Goal: Contribute content

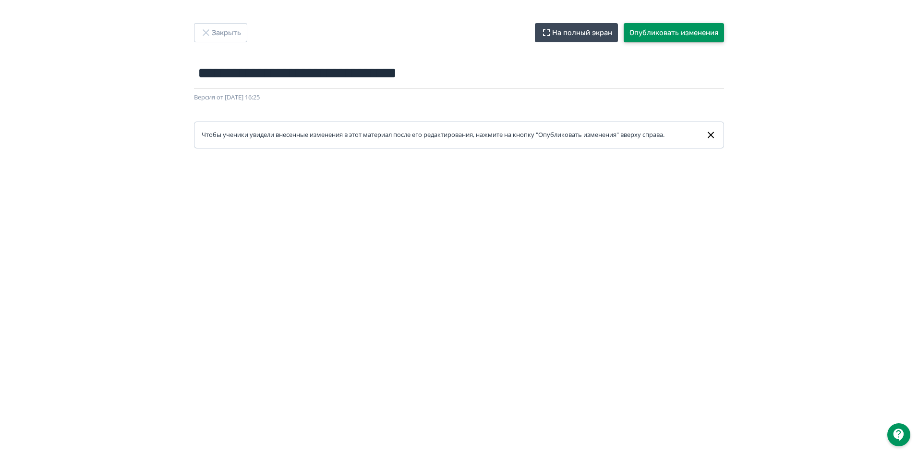
click at [659, 32] on button "Опубликовать изменения" at bounding box center [674, 32] width 100 height 19
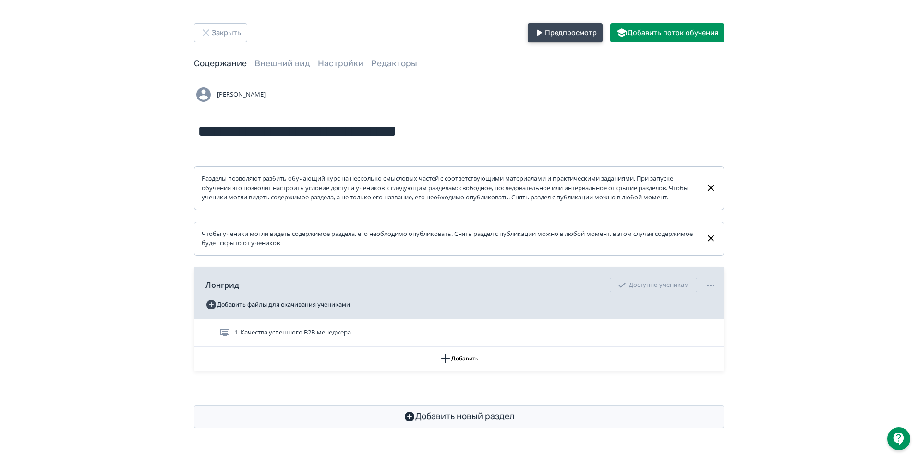
click at [560, 33] on button "Предпросмотр" at bounding box center [565, 32] width 75 height 19
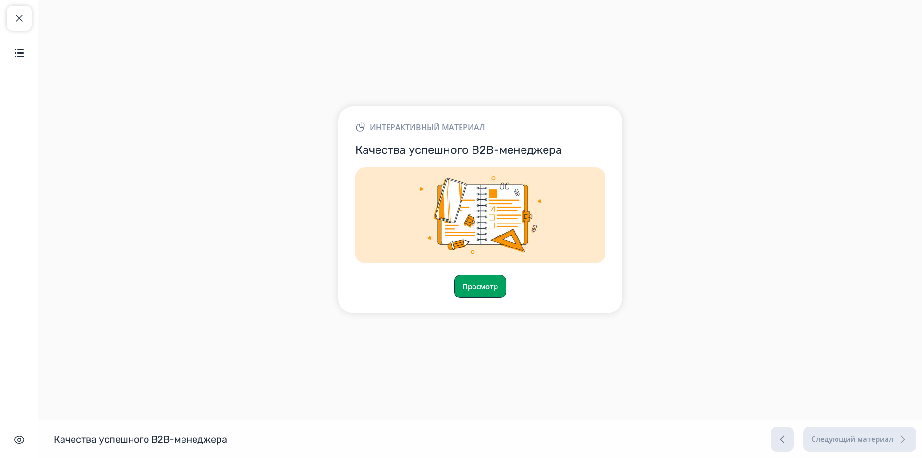
click at [476, 280] on button "Просмотр" at bounding box center [480, 286] width 52 height 23
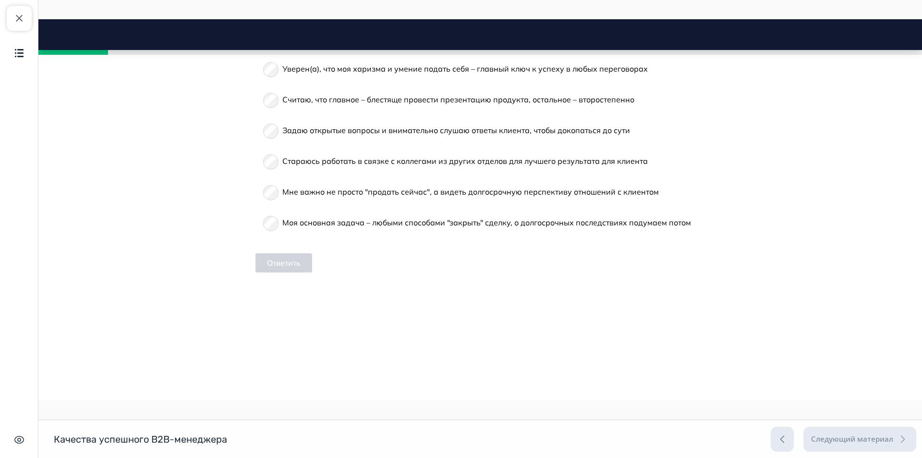
scroll to position [480, 0]
click at [430, 226] on span "Моя основная задача – любыми способами "закрыть" сделку, о долгосрочных последс…" at bounding box center [486, 222] width 409 height 10
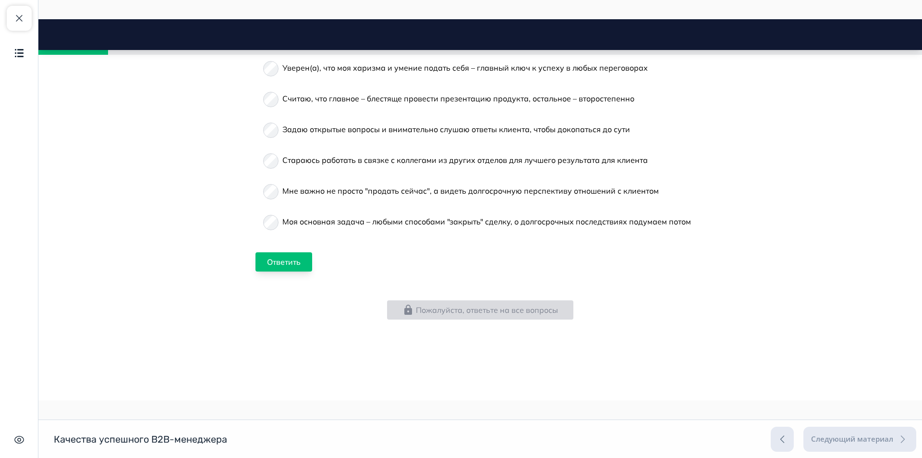
click at [272, 271] on button "Ответить" at bounding box center [283, 261] width 57 height 19
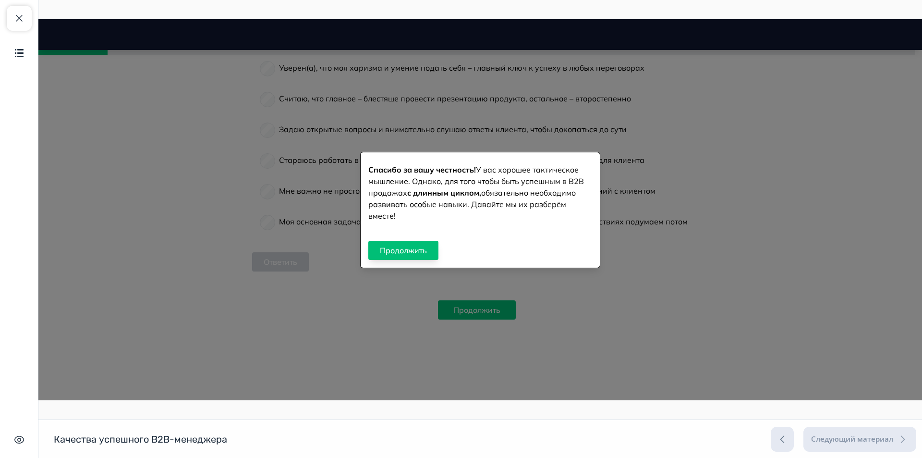
click at [414, 250] on button "Продолжить" at bounding box center [403, 250] width 70 height 19
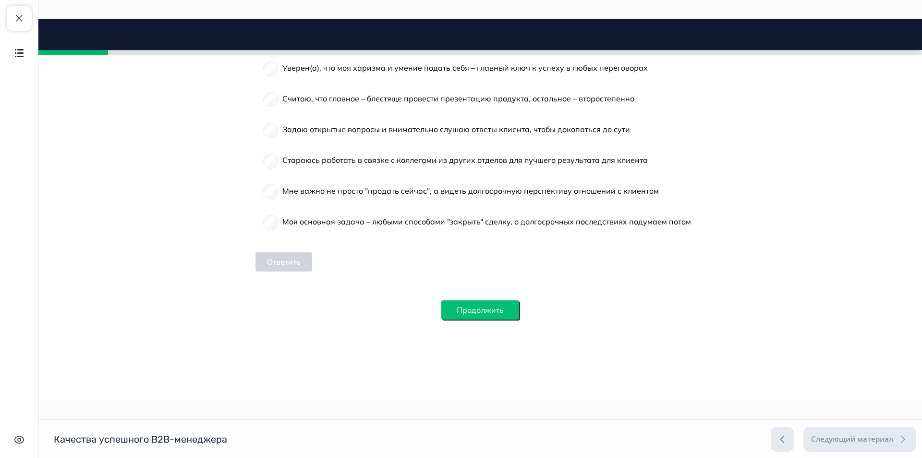
click at [481, 319] on button "Продолжить" at bounding box center [480, 309] width 78 height 19
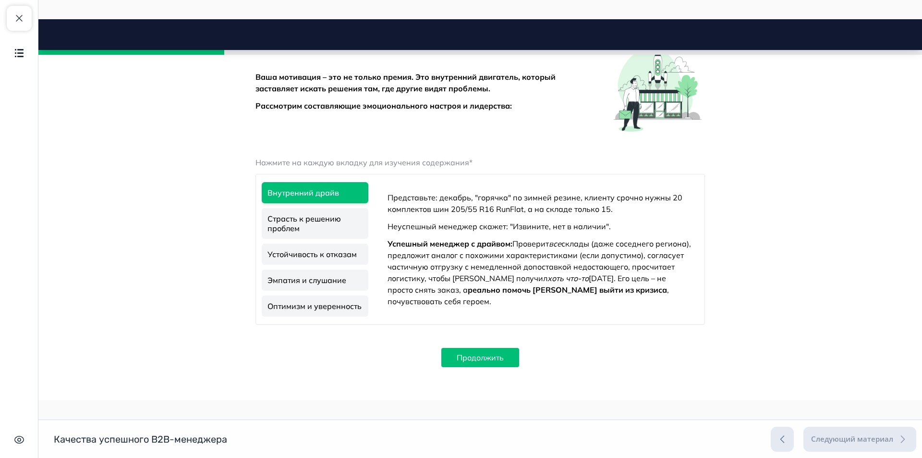
scroll to position [962, 0]
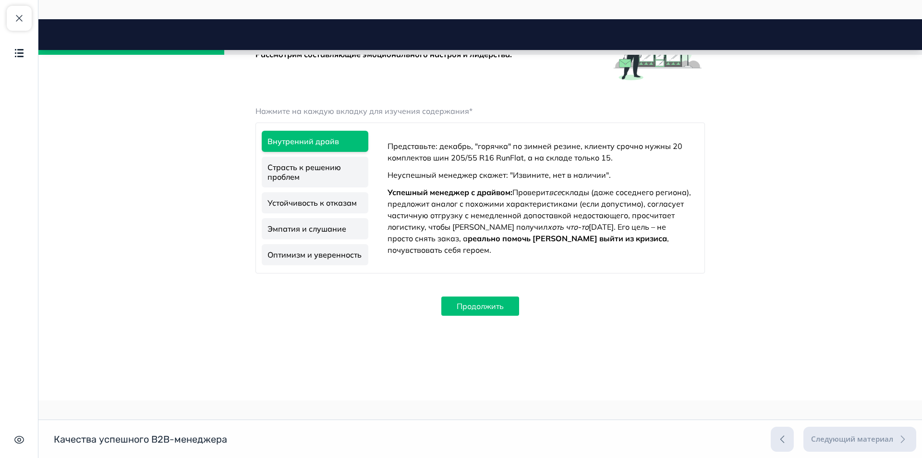
click at [324, 187] on link "Страсть к решению проблем" at bounding box center [315, 172] width 107 height 31
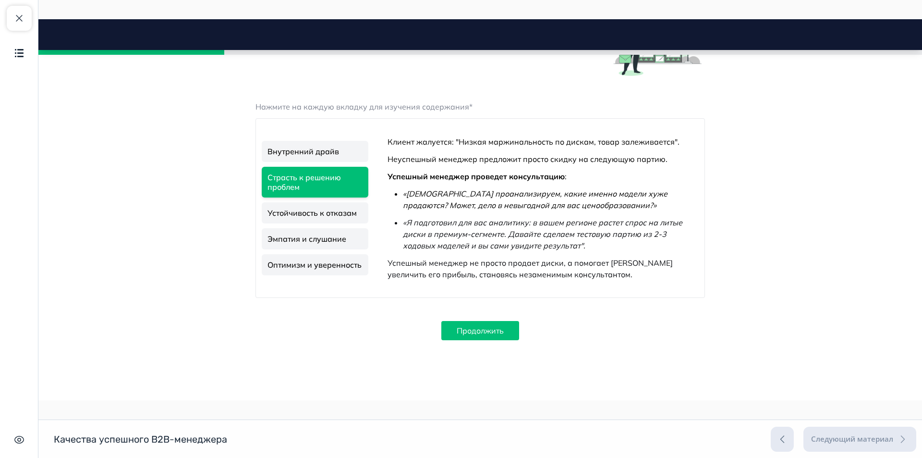
click at [308, 223] on link "Устойчивость к отказам" at bounding box center [315, 212] width 107 height 21
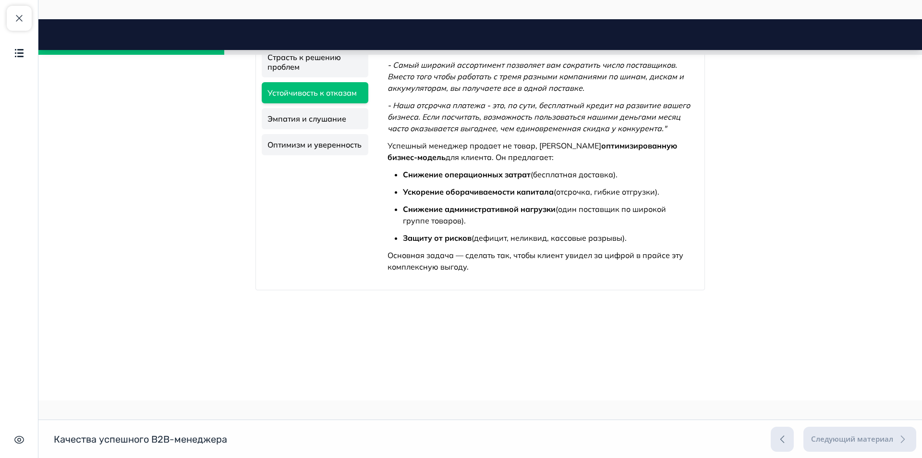
scroll to position [1198, 0]
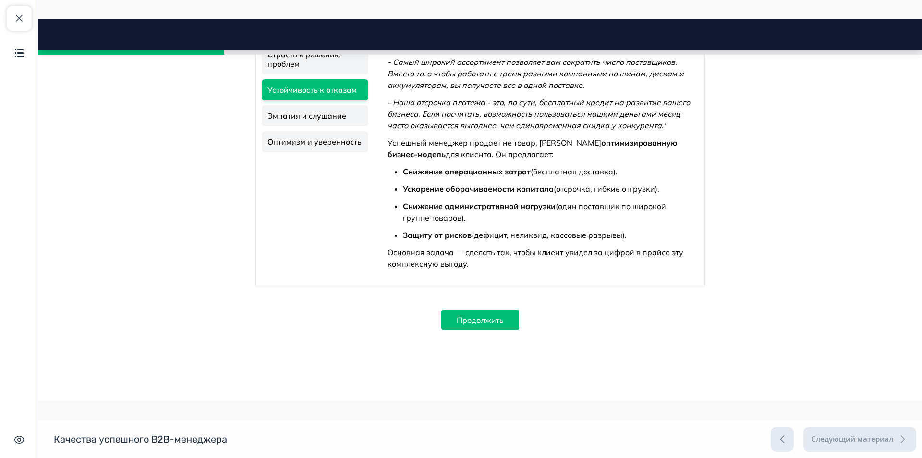
click at [292, 126] on link "Эмпатия и слушание" at bounding box center [315, 115] width 107 height 21
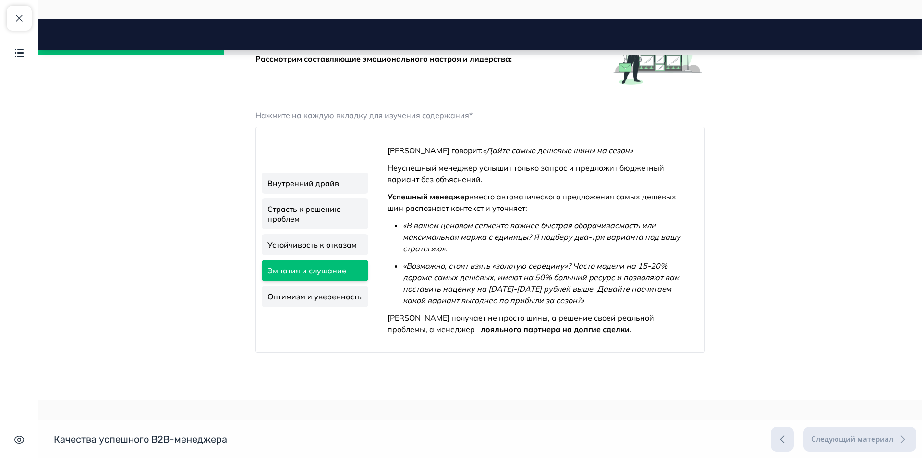
scroll to position [971, 0]
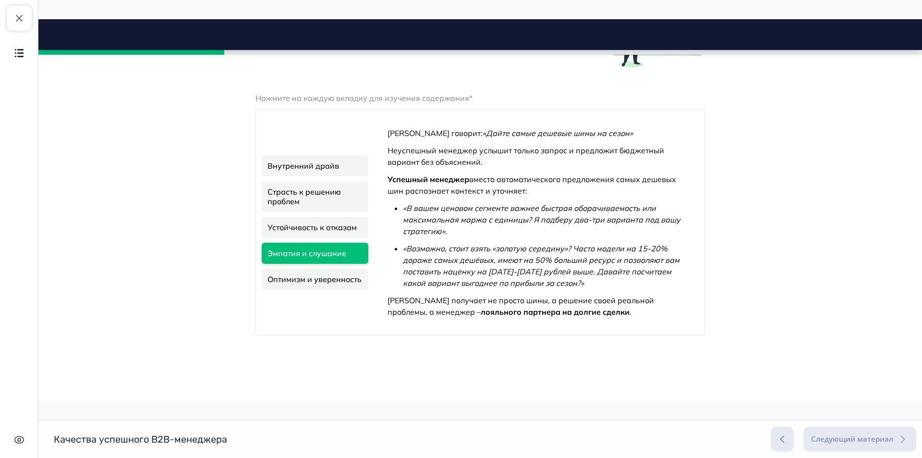
click at [298, 290] on link "Оптимизм и уверенность" at bounding box center [315, 278] width 107 height 21
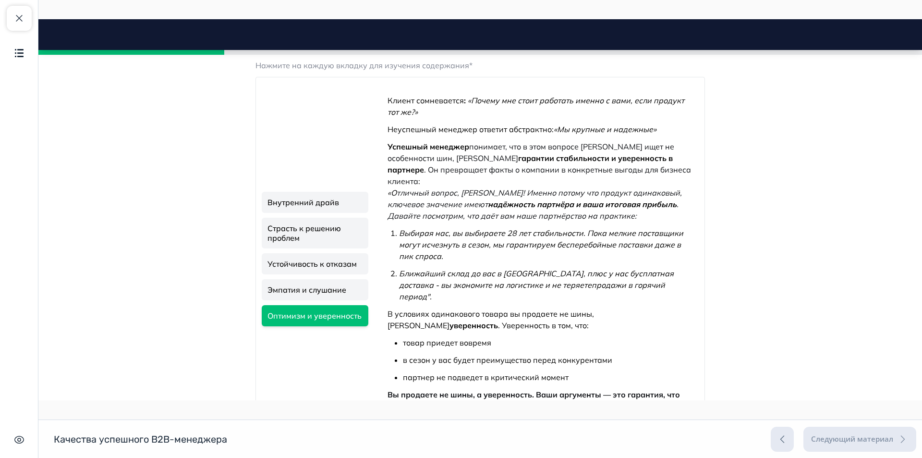
scroll to position [1134, 0]
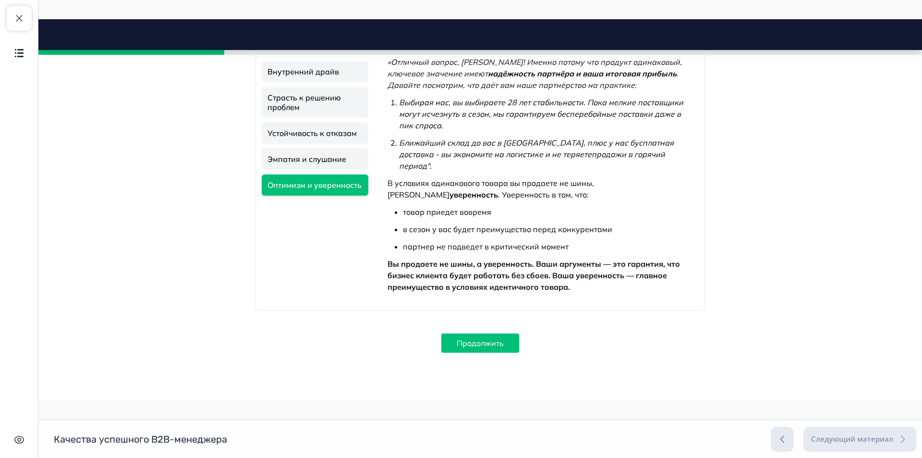
click at [310, 116] on link "Страсть к решению проблем" at bounding box center [315, 102] width 107 height 31
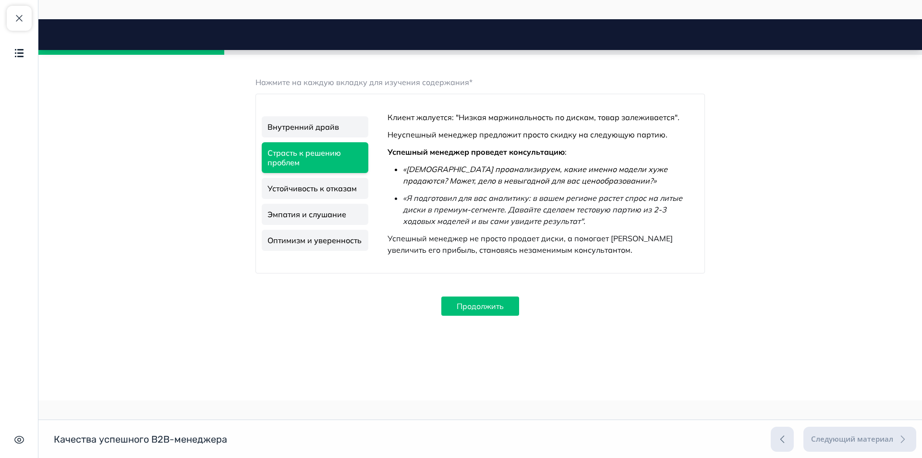
scroll to position [1021, 0]
click at [321, 189] on link "Устойчивость к отказам" at bounding box center [315, 188] width 107 height 21
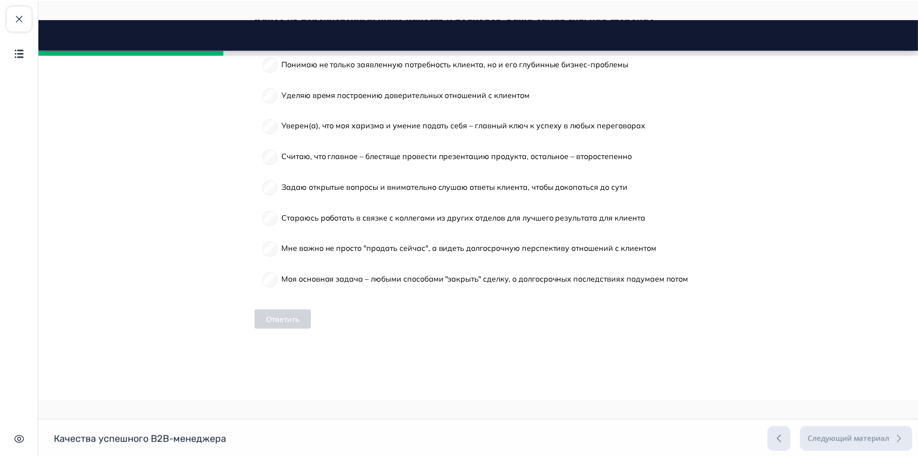
scroll to position [301, 0]
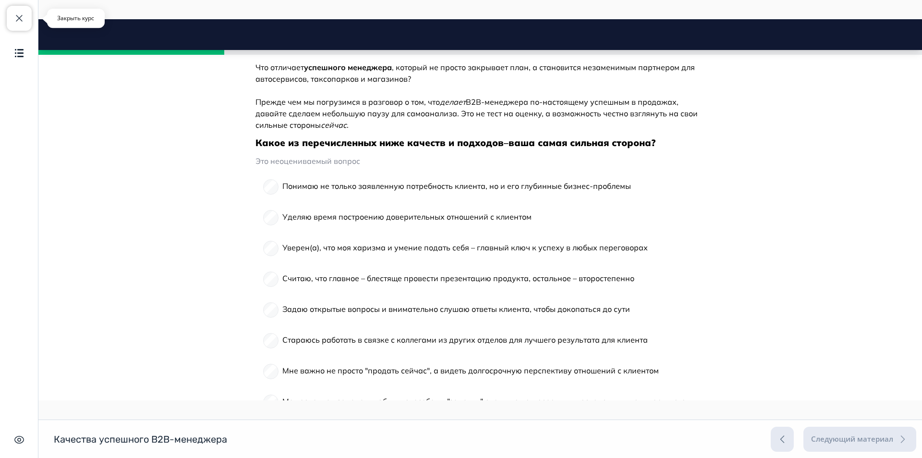
click at [28, 16] on button "Закрыть курс" at bounding box center [19, 18] width 25 height 25
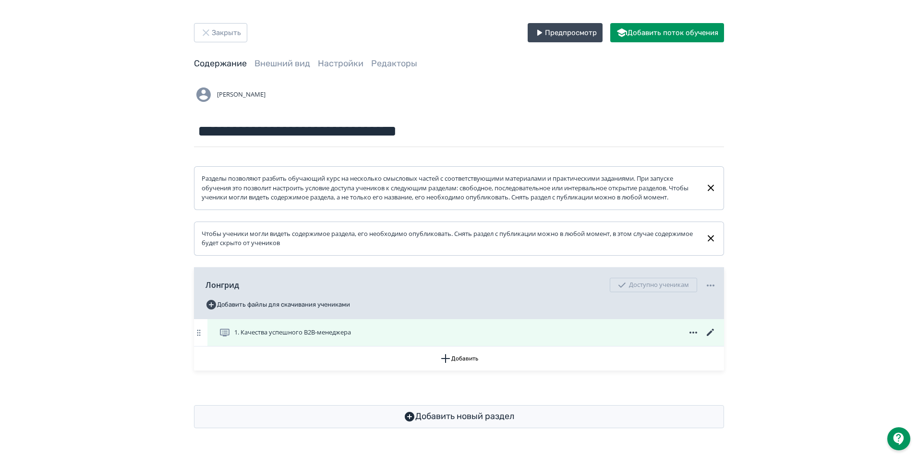
click at [711, 338] on icon at bounding box center [711, 333] width 12 height 12
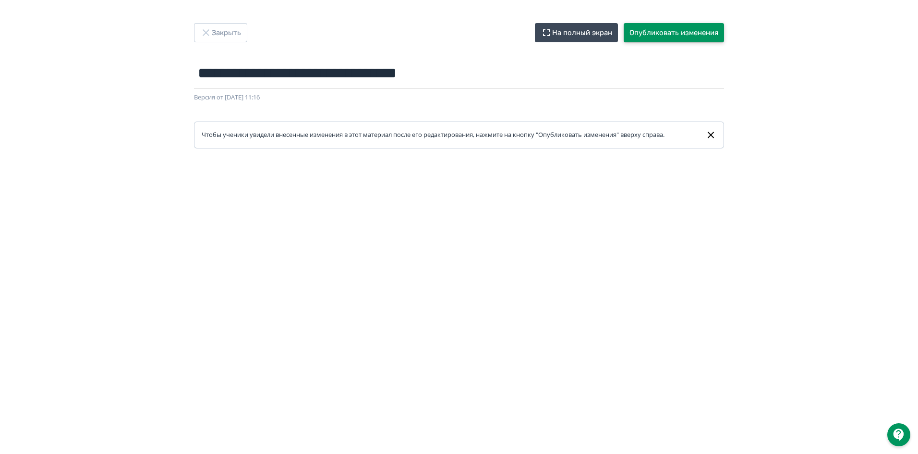
click at [660, 32] on button "Опубликовать изменения" at bounding box center [674, 32] width 100 height 19
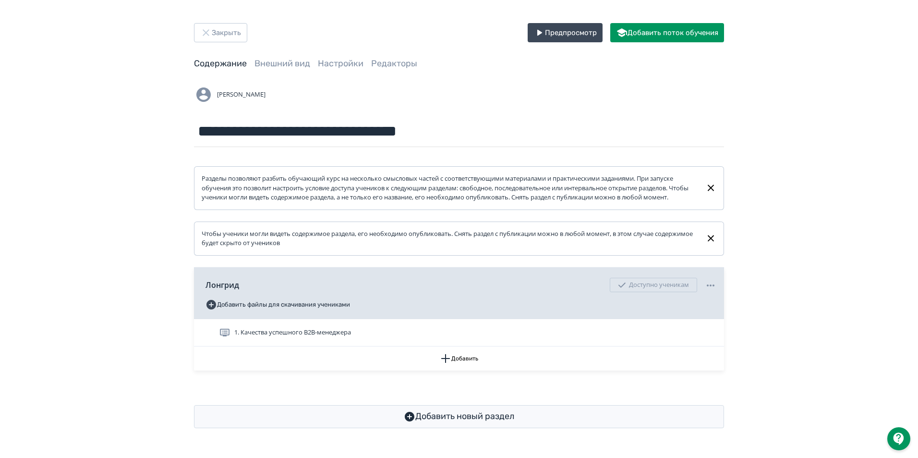
scroll to position [2, 0]
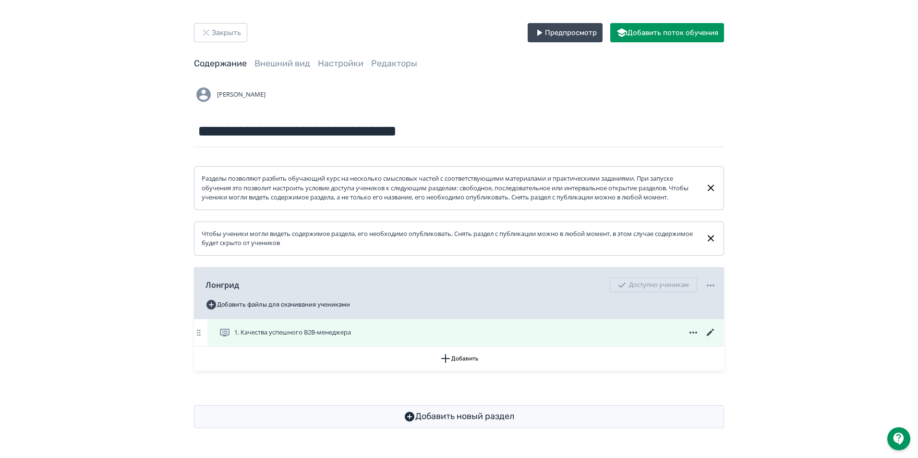
click at [710, 336] on icon at bounding box center [711, 333] width 12 height 12
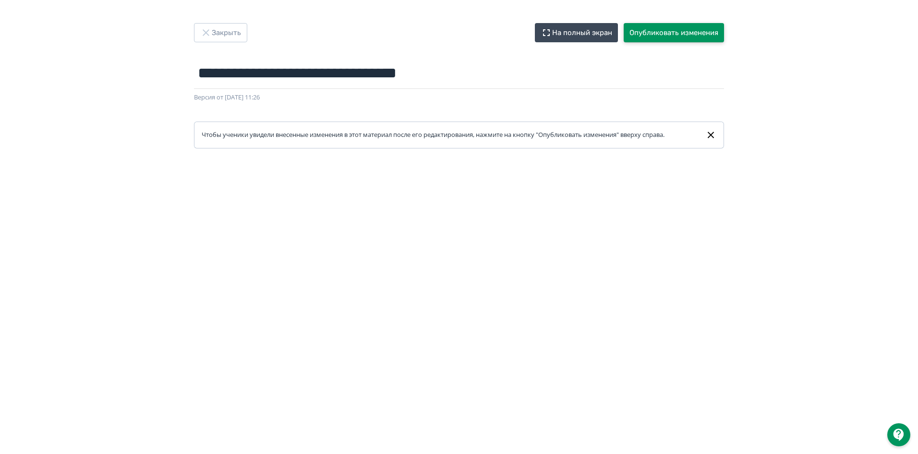
click at [660, 32] on button "Опубликовать изменения" at bounding box center [674, 32] width 100 height 19
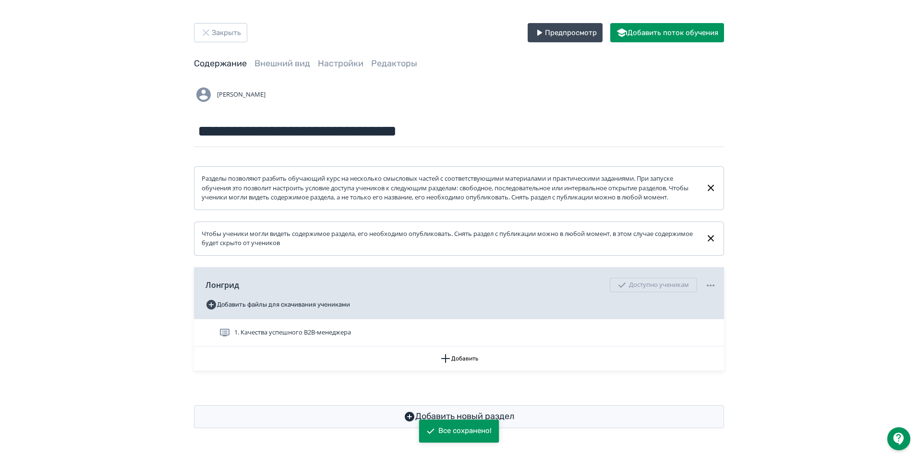
scroll to position [2, 0]
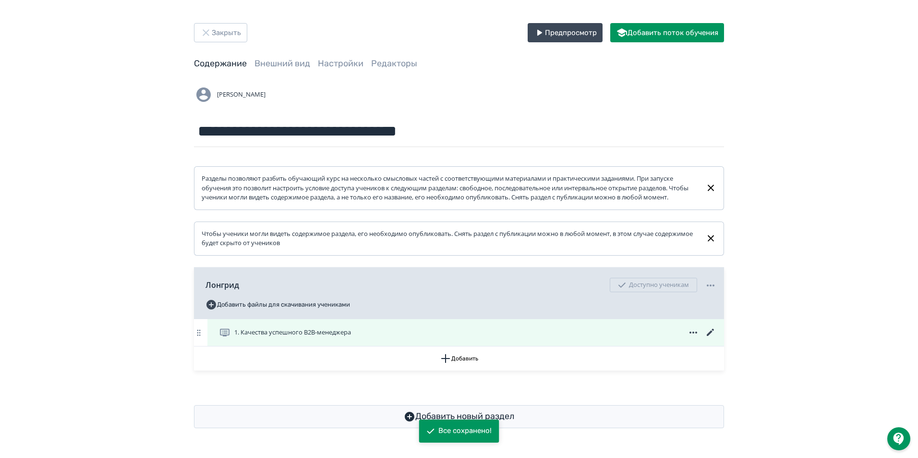
click at [709, 336] on icon at bounding box center [710, 331] width 7 height 7
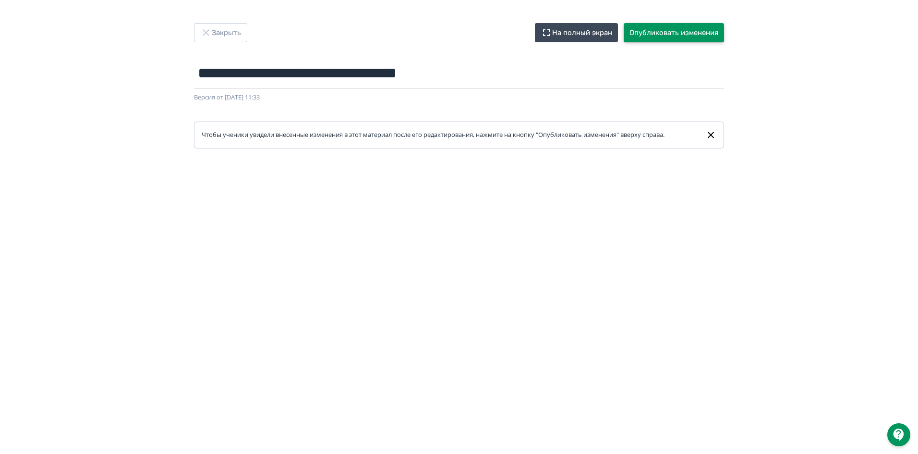
click at [681, 30] on button "Опубликовать изменения" at bounding box center [674, 32] width 100 height 19
